Goal: Transaction & Acquisition: Book appointment/travel/reservation

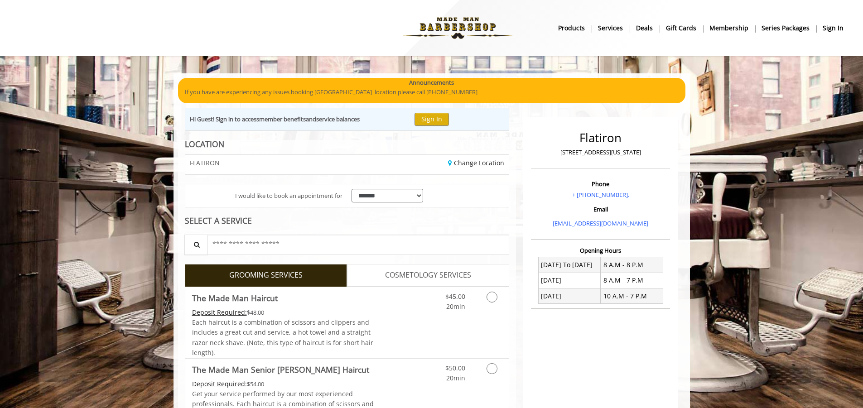
click at [437, 109] on div "Hi Guest! Sign in to access member benefits and service balances Sign In" at bounding box center [347, 119] width 325 height 23
click at [449, 125] on button "Sign In" at bounding box center [431, 119] width 34 height 13
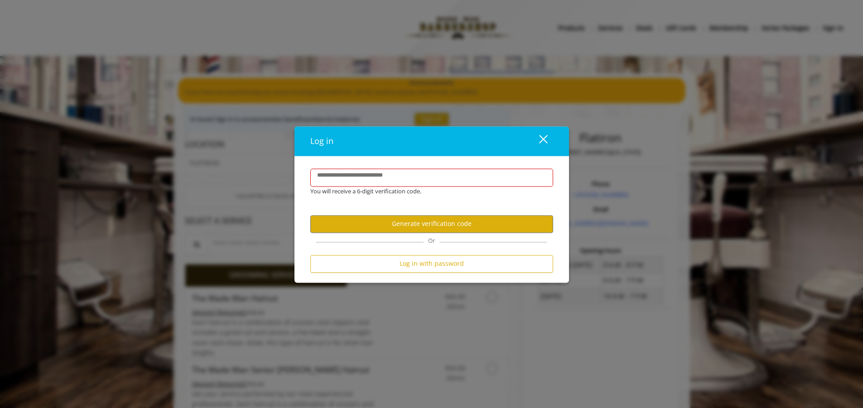
click at [397, 187] on div "You will receive a 6-digit verification code." at bounding box center [424, 192] width 243 height 10
click at [401, 177] on label "**********" at bounding box center [359, 176] width 95 height 10
click at [401, 177] on input "**********" at bounding box center [431, 177] width 243 height 18
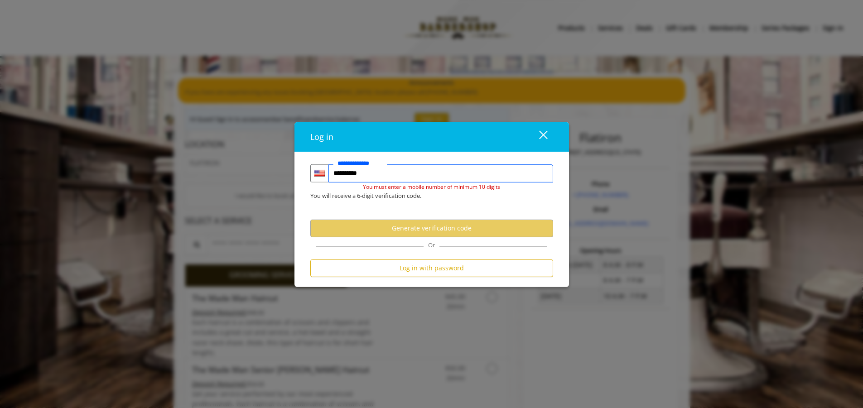
type input "**********"
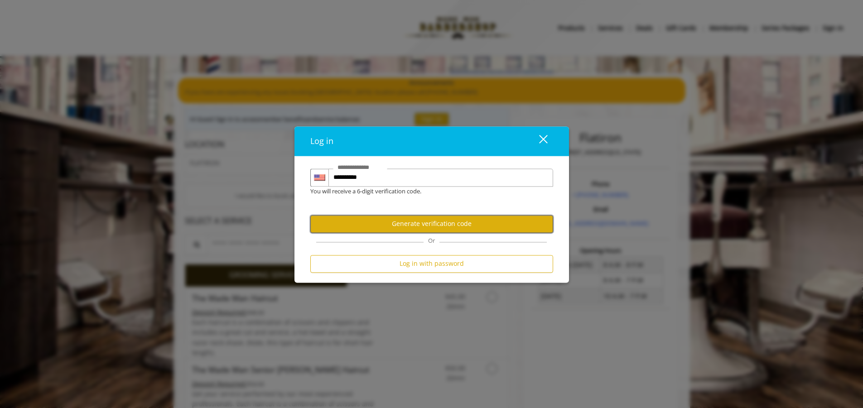
click at [437, 225] on button "Generate verification code" at bounding box center [431, 224] width 243 height 18
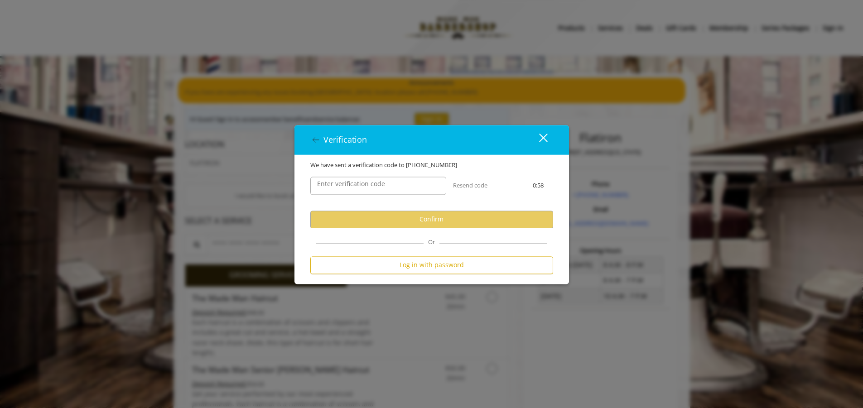
click at [379, 184] on label "Enter verification code" at bounding box center [350, 184] width 77 height 10
click at [379, 184] on input "Enter verification code" at bounding box center [378, 186] width 136 height 18
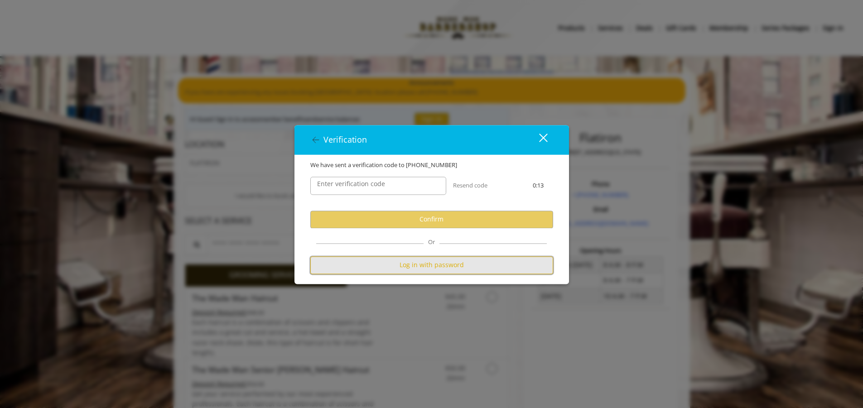
click at [385, 262] on button "Log in with password" at bounding box center [431, 265] width 243 height 18
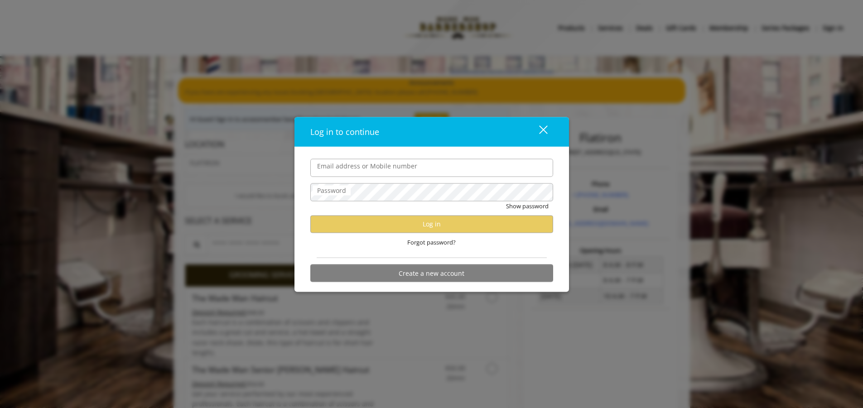
click at [334, 170] on input "Email address or Mobile number" at bounding box center [431, 167] width 243 height 18
type input "**********"
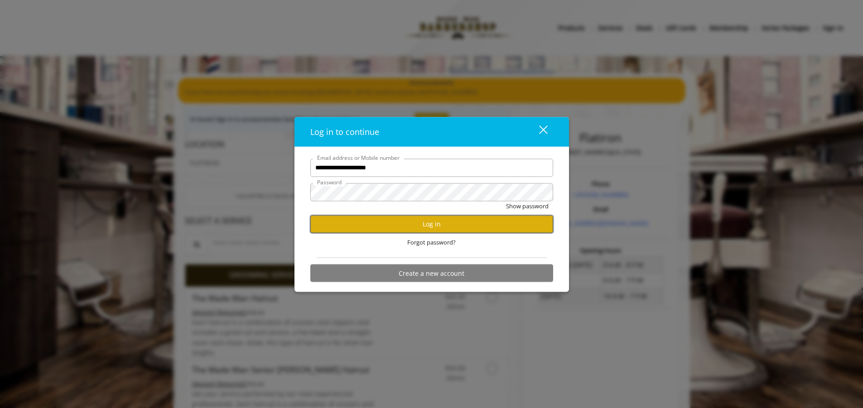
click at [442, 216] on button "Log in" at bounding box center [431, 224] width 243 height 18
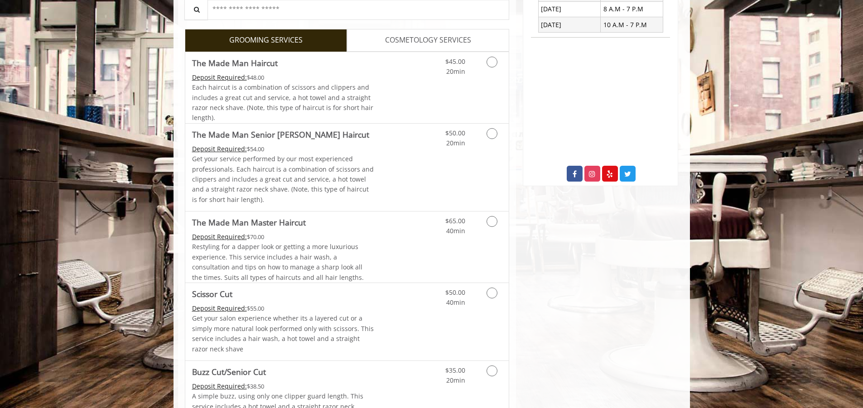
scroll to position [272, 0]
click at [381, 84] on link "Discounted Price" at bounding box center [401, 87] width 54 height 71
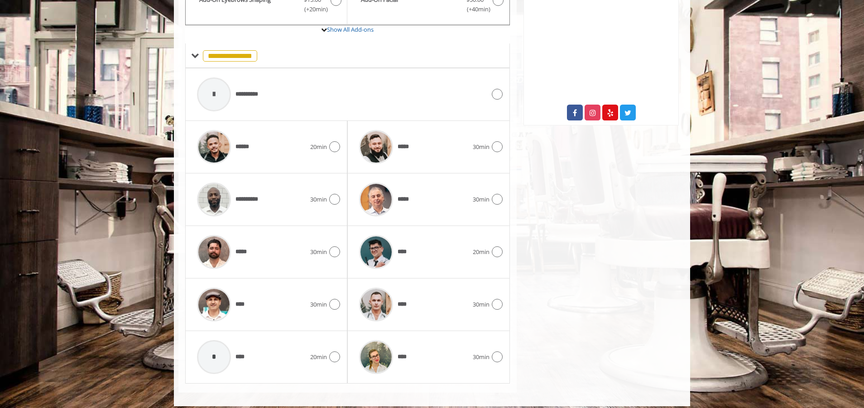
scroll to position [340, 0]
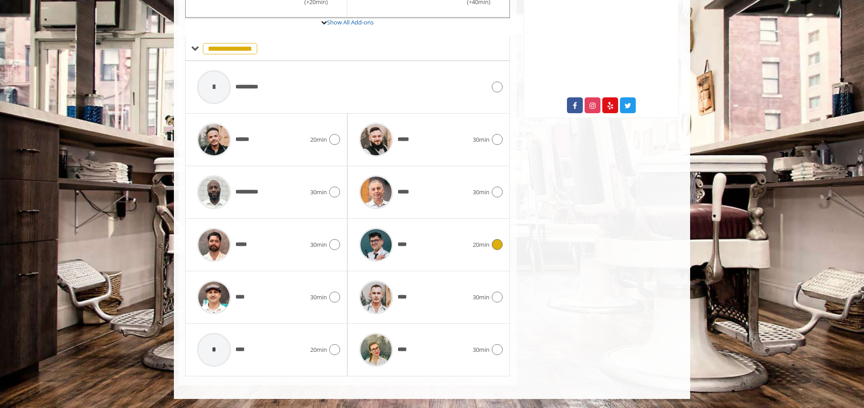
click at [432, 243] on div "****" at bounding box center [414, 244] width 118 height 43
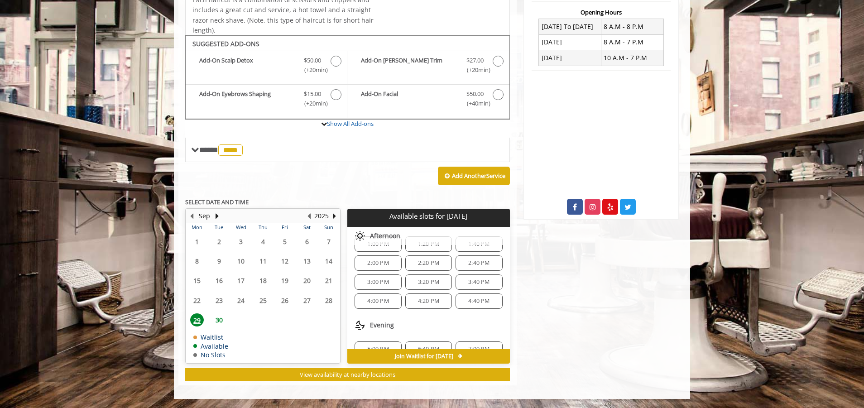
scroll to position [0, 0]
click at [426, 283] on div "2:20 PM" at bounding box center [428, 278] width 47 height 15
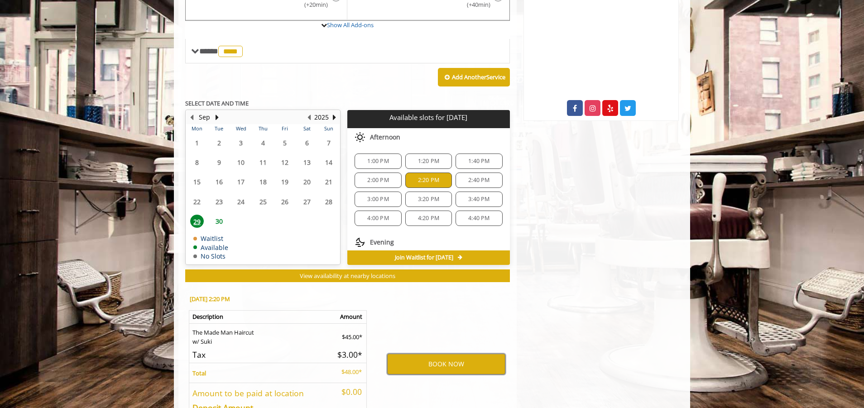
scroll to position [357, 0]
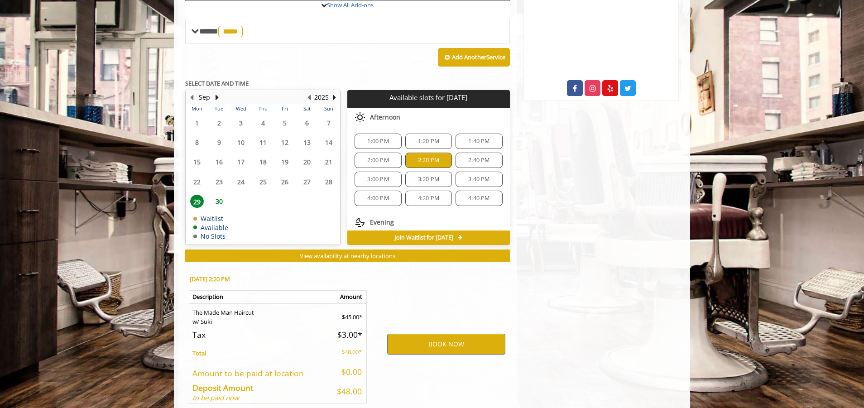
click at [434, 177] on span "3:20 PM" at bounding box center [428, 179] width 21 height 7
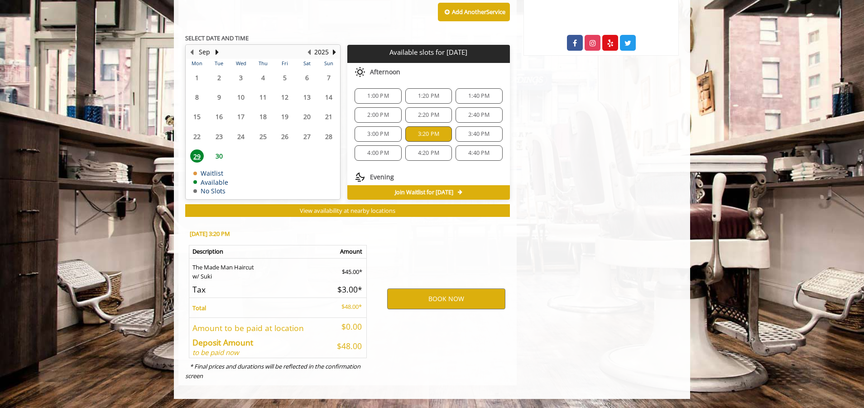
click at [430, 116] on span "2:20 PM" at bounding box center [428, 114] width 21 height 7
click at [447, 295] on button "BOOK NOW" at bounding box center [446, 298] width 118 height 21
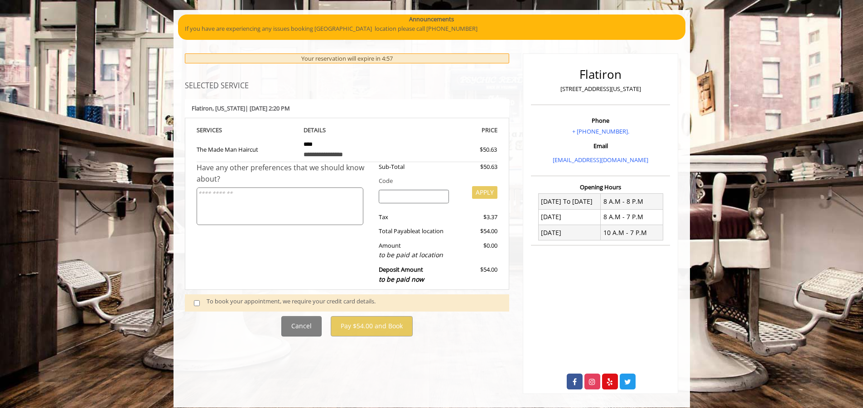
scroll to position [72, 0]
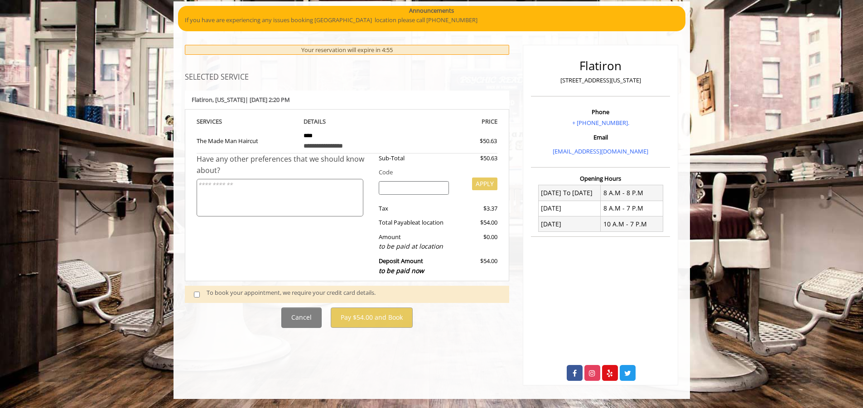
click at [198, 298] on span at bounding box center [200, 294] width 27 height 12
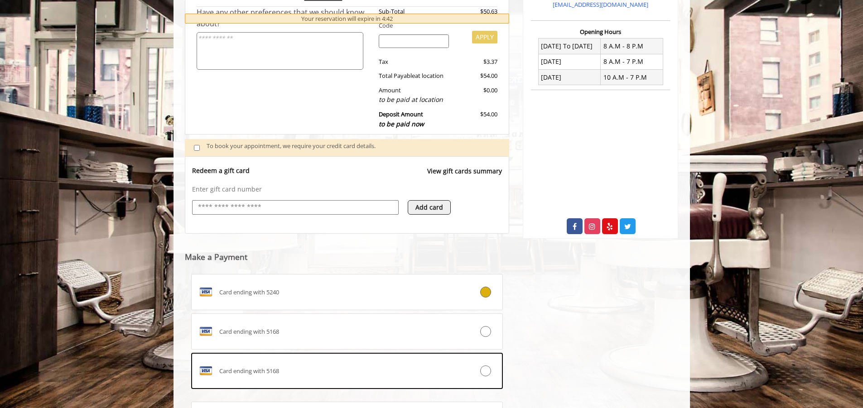
scroll to position [315, 0]
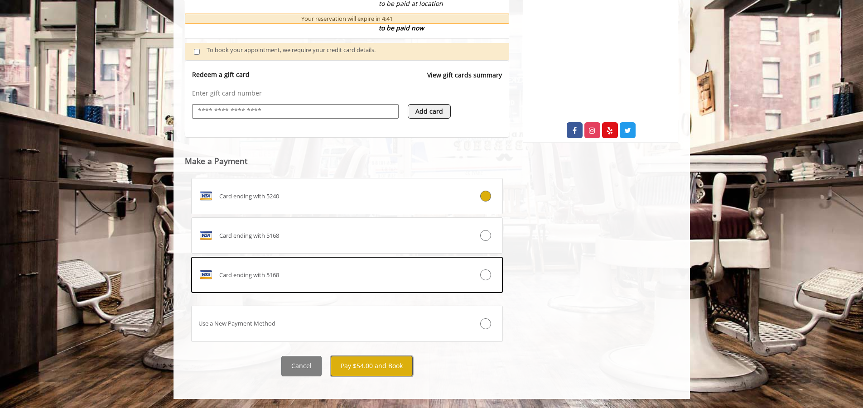
click at [371, 372] on button "Pay $54.00 and Book" at bounding box center [372, 366] width 82 height 20
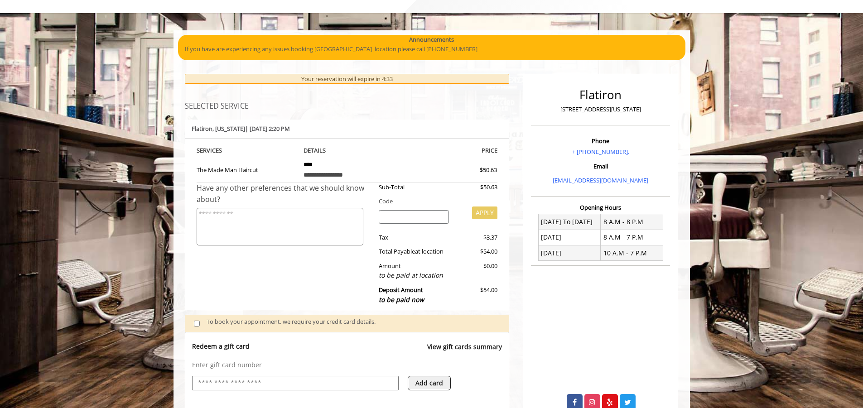
scroll to position [360, 0]
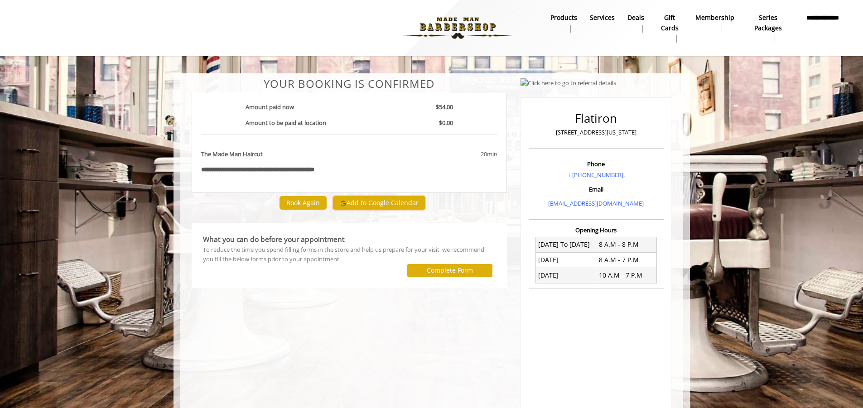
click at [384, 201] on button "Add to Google Calendar" at bounding box center [379, 203] width 92 height 14
